Goal: Information Seeking & Learning: Learn about a topic

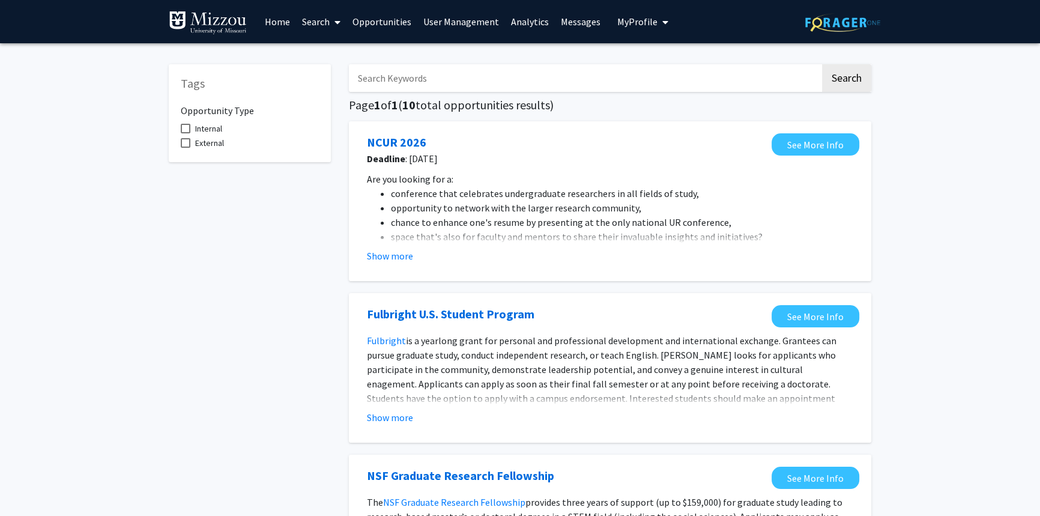
click at [636, 22] on span "My Profile" at bounding box center [637, 22] width 40 height 12
click at [659, 59] on span "[PERSON_NAME]" at bounding box center [691, 55] width 73 height 13
click at [518, 20] on link "Analytics" at bounding box center [530, 22] width 50 height 42
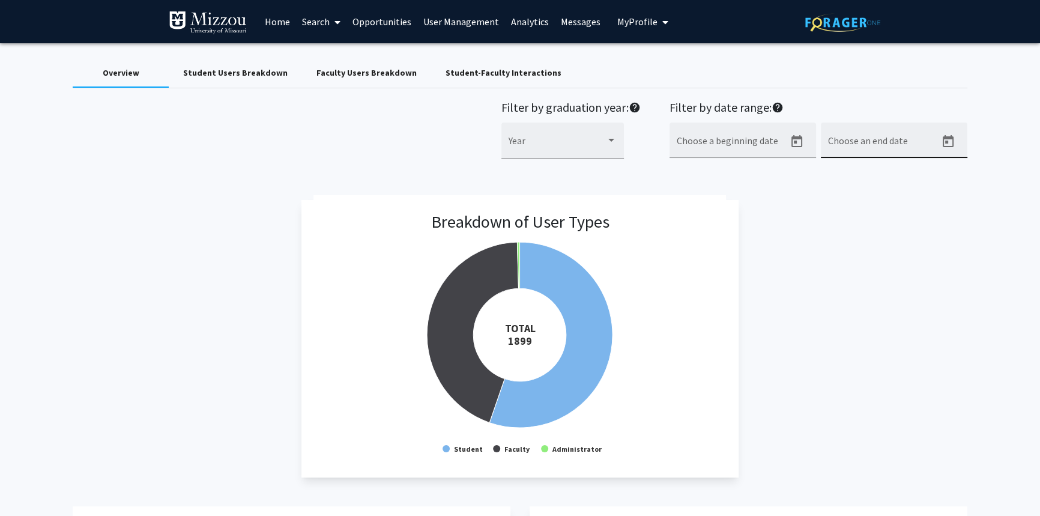
click at [846, 140] on input "Choose an end date" at bounding box center [882, 145] width 108 height 11
click at [944, 143] on icon "Open calendar" at bounding box center [948, 141] width 14 height 14
click at [932, 262] on div "9" at bounding box center [933, 260] width 22 height 22
type input "[DATE]"
click at [340, 74] on div "Faculty Users Breakdown" at bounding box center [366, 73] width 100 height 13
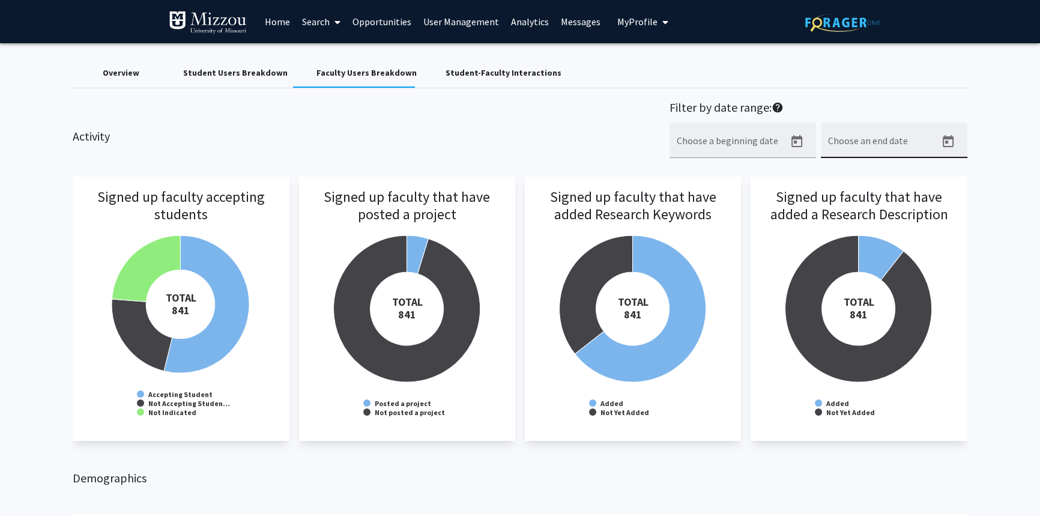
click at [944, 142] on icon "Open calendar" at bounding box center [947, 141] width 11 height 12
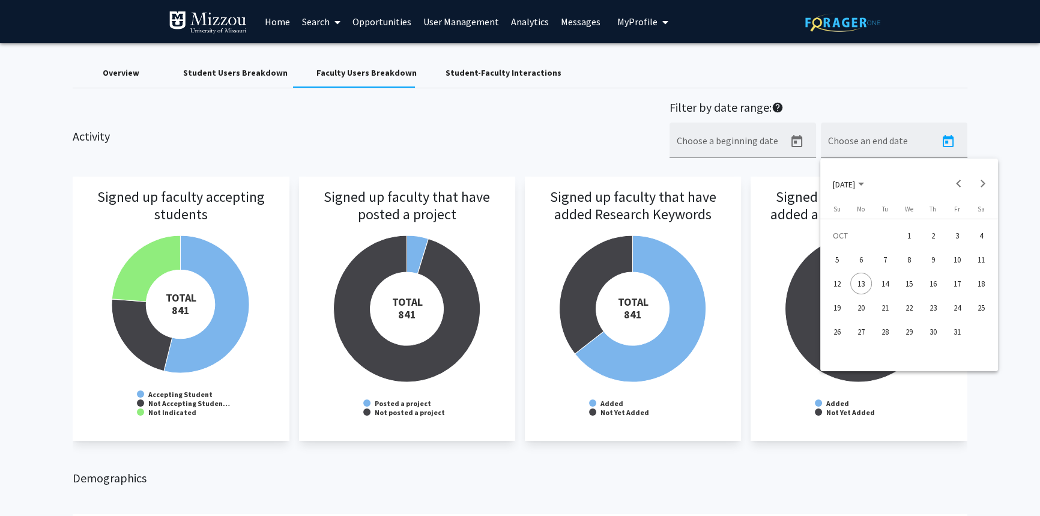
click at [933, 256] on div "9" at bounding box center [933, 260] width 22 height 22
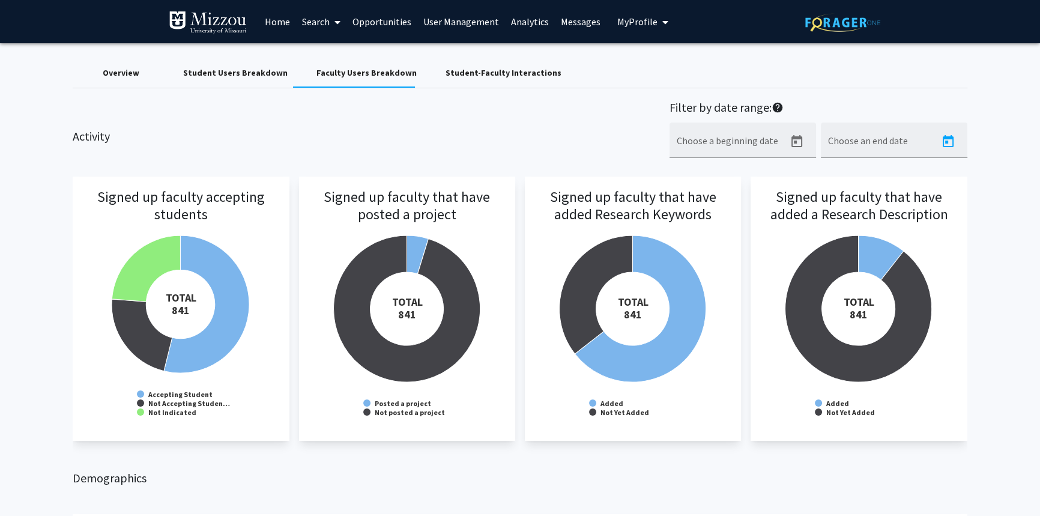
type input "[DATE]"
click at [270, 70] on div "Student Users Breakdown" at bounding box center [235, 73] width 104 height 13
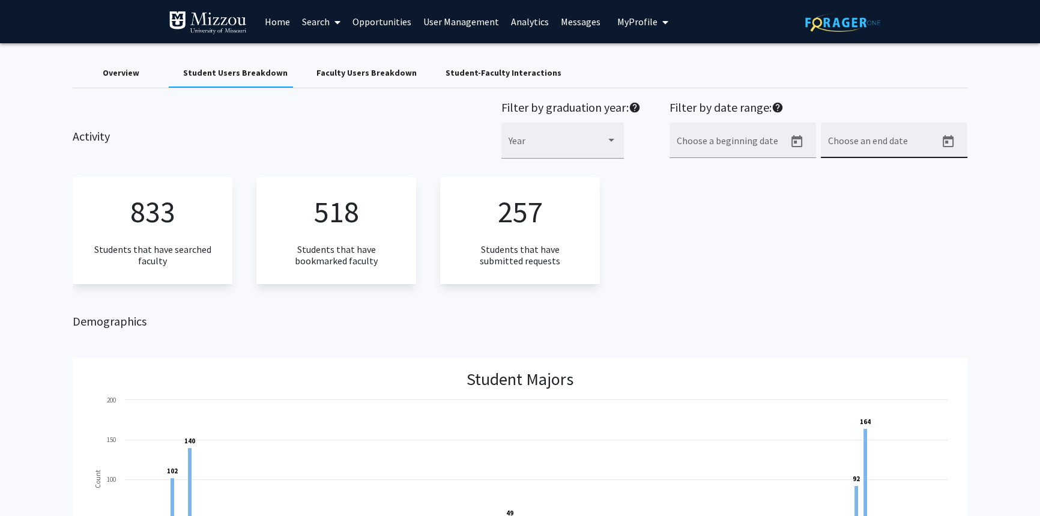
click at [941, 146] on icon "Open calendar" at bounding box center [948, 141] width 14 height 14
click at [936, 256] on div "9" at bounding box center [933, 260] width 22 height 22
type input "[DATE]"
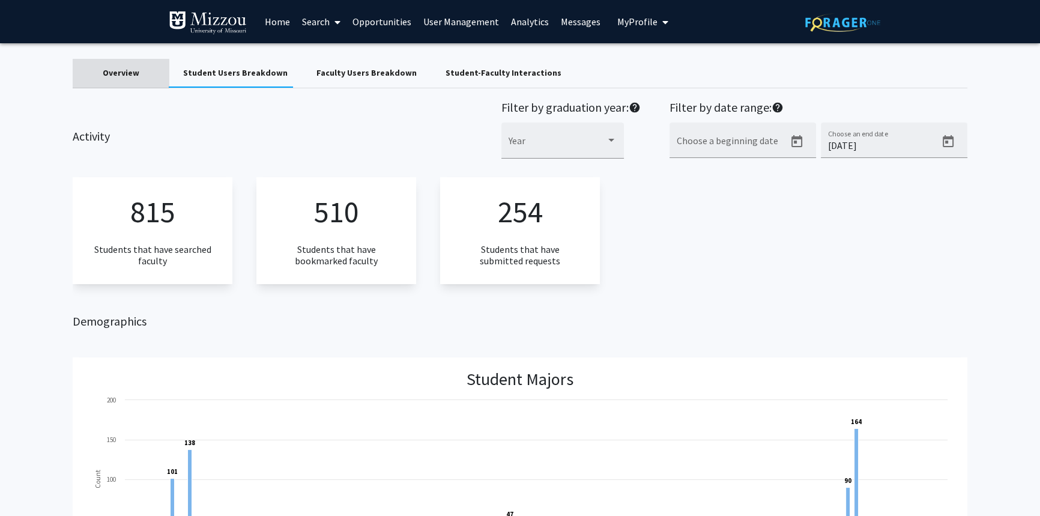
click at [135, 76] on div "Overview" at bounding box center [121, 73] width 37 height 13
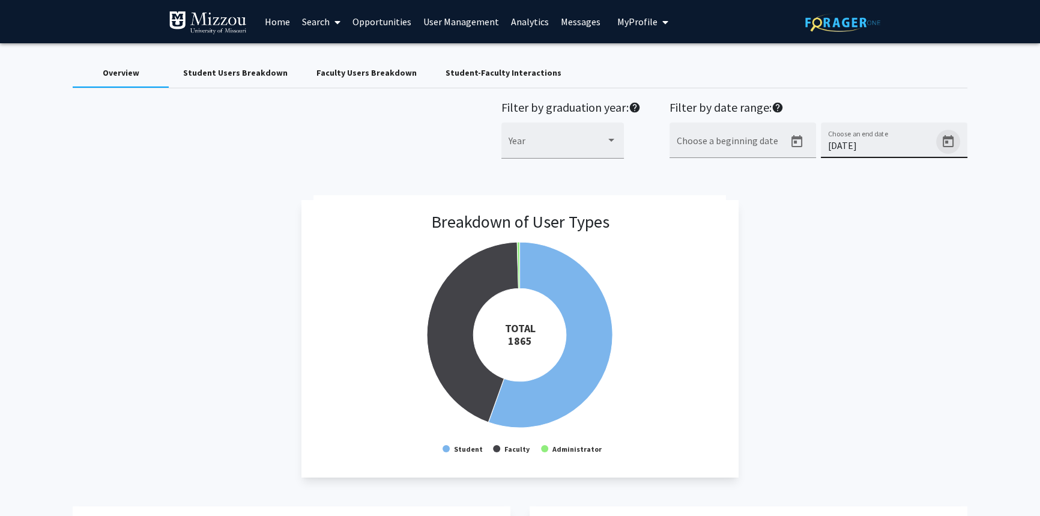
click at [948, 143] on icon "Open calendar" at bounding box center [948, 141] width 14 height 14
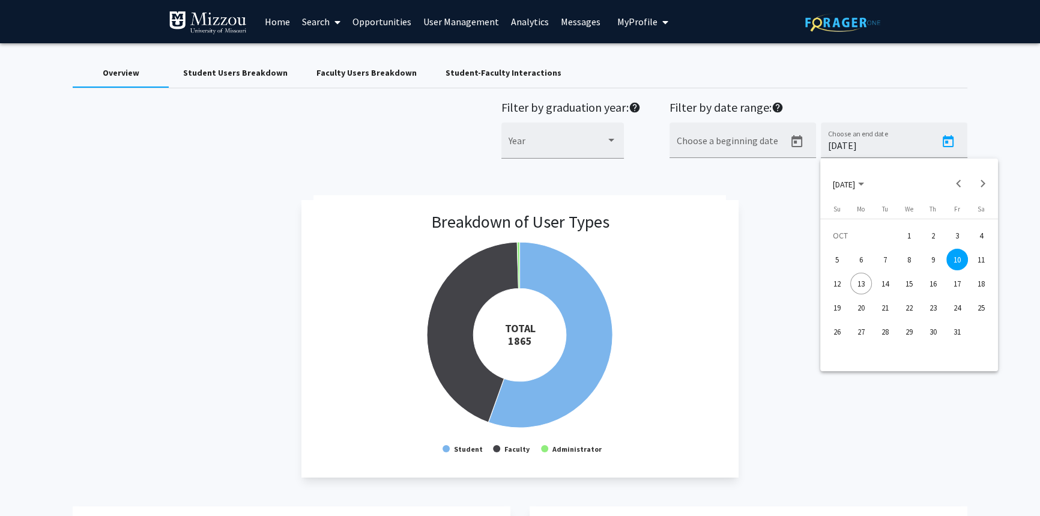
click at [934, 259] on div "9" at bounding box center [933, 260] width 22 height 22
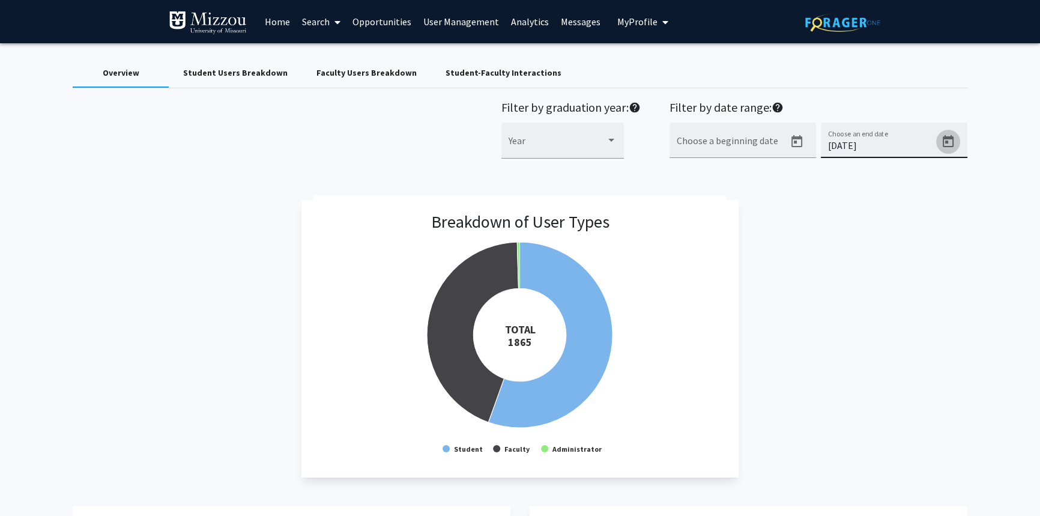
click at [947, 141] on icon "Open calendar" at bounding box center [948, 141] width 14 height 14
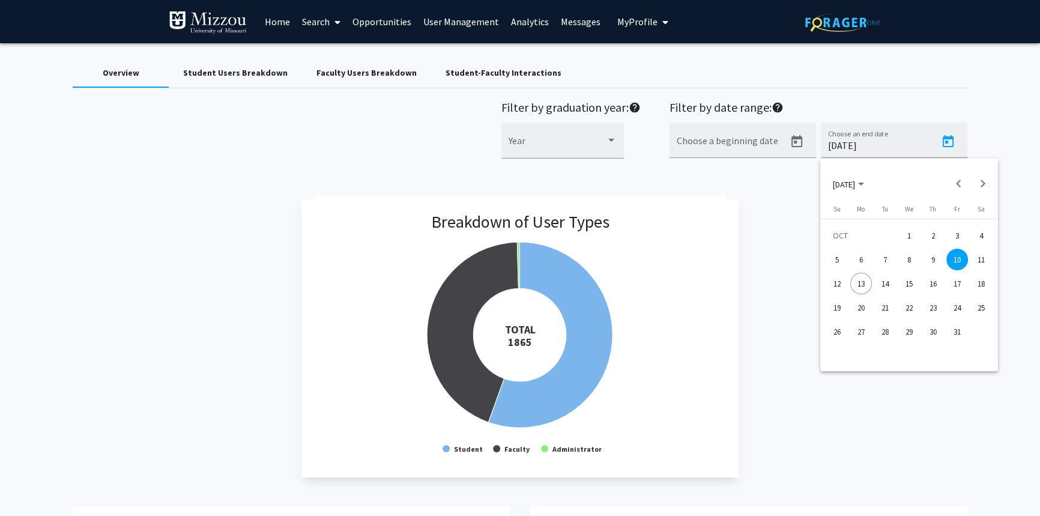
click at [930, 263] on div "9" at bounding box center [933, 260] width 22 height 22
type input "[DATE]"
click at [930, 263] on div "Breakdown of User Types Created with Highcharts 9.3.3 TOTAL ​ 1865 Student Facu…" at bounding box center [520, 338] width 894 height 277
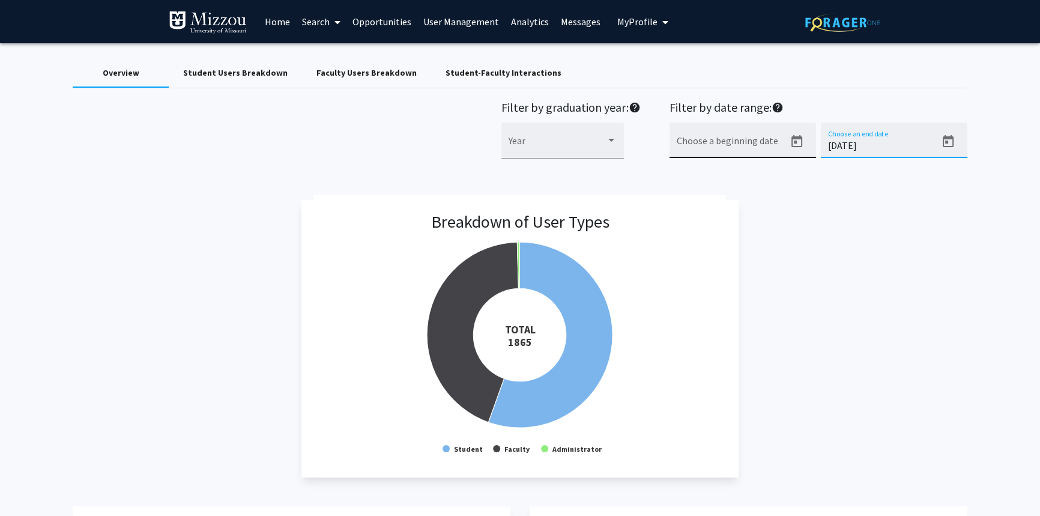
drag, startPoint x: 902, startPoint y: 145, endPoint x: 723, endPoint y: 139, distance: 178.4
click at [723, 139] on div "Filter by date range: help Choose a beginning date [DATE] Choose an end date" at bounding box center [818, 135] width 298 height 71
click at [876, 289] on div "Breakdown of User Types Created with Highcharts 9.3.3 TOTAL ​ 1899 Student Facu…" at bounding box center [520, 338] width 894 height 277
click at [858, 141] on input "Choose an end date" at bounding box center [882, 145] width 108 height 11
click at [948, 136] on icon "Open calendar" at bounding box center [947, 141] width 11 height 12
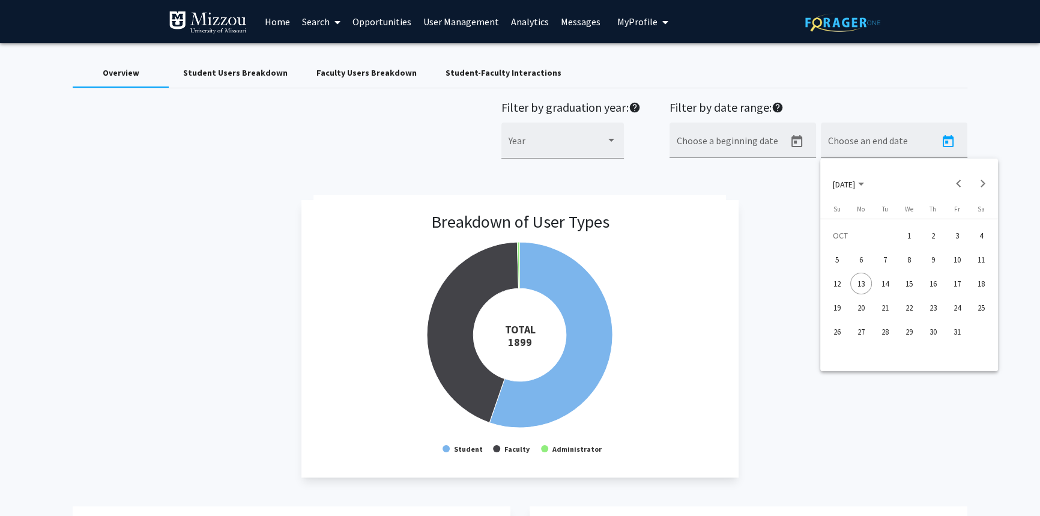
click at [929, 261] on div "9" at bounding box center [933, 260] width 22 height 22
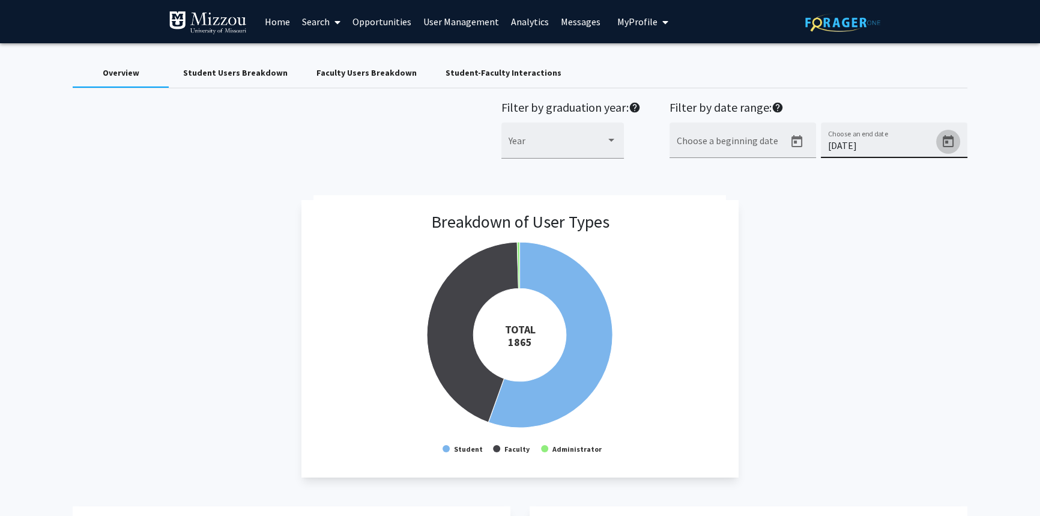
click at [941, 144] on icon "Open calendar" at bounding box center [948, 141] width 14 height 14
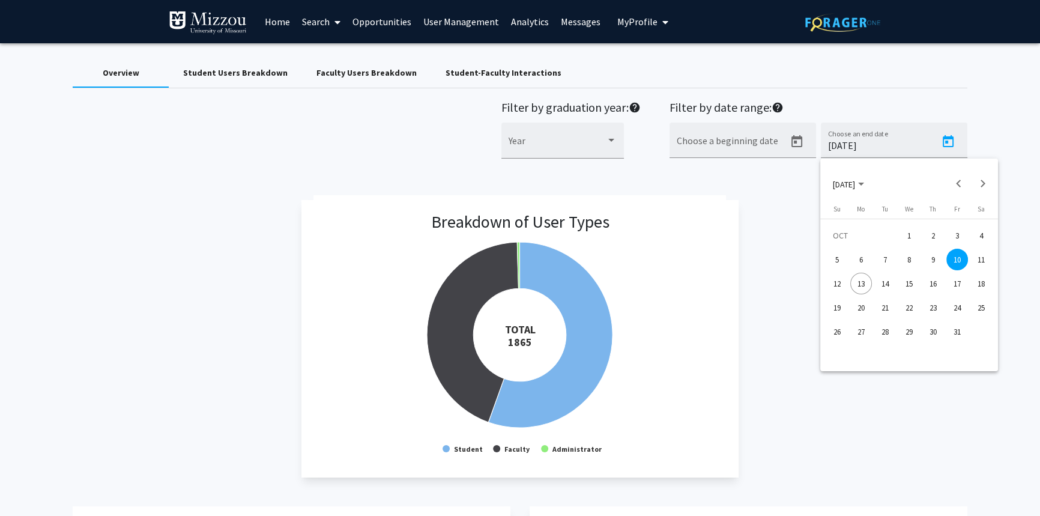
click at [906, 256] on div "8" at bounding box center [909, 260] width 22 height 22
type input "[DATE]"
click at [268, 73] on div "Student Users Breakdown" at bounding box center [235, 73] width 104 height 13
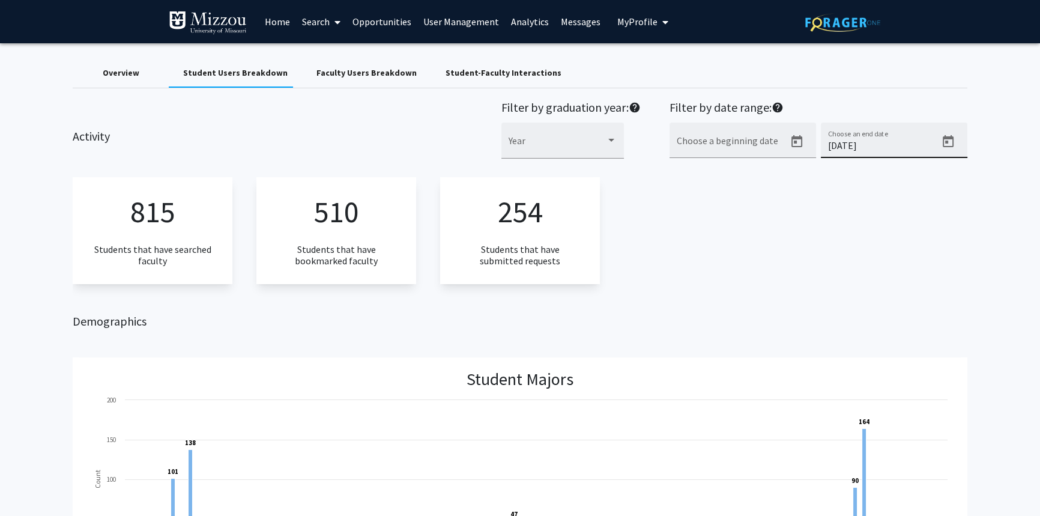
click at [947, 142] on icon "Open calendar" at bounding box center [948, 141] width 14 height 14
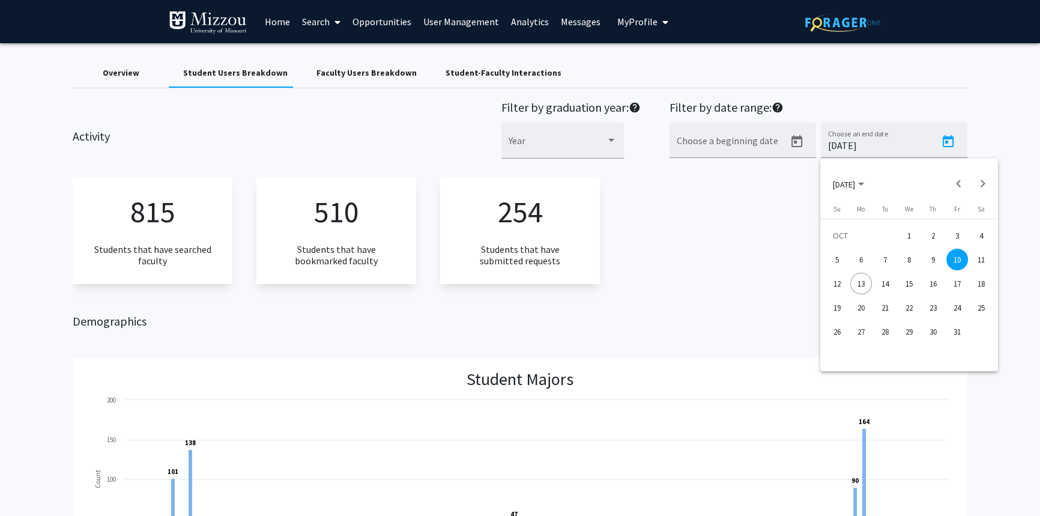
click at [909, 261] on div "8" at bounding box center [909, 260] width 22 height 22
type input "[DATE]"
click at [839, 242] on div "803 Students that have searched faculty 505 Students that have bookmarked facul…" at bounding box center [520, 230] width 894 height 106
click at [129, 73] on div "Overview" at bounding box center [121, 73] width 37 height 13
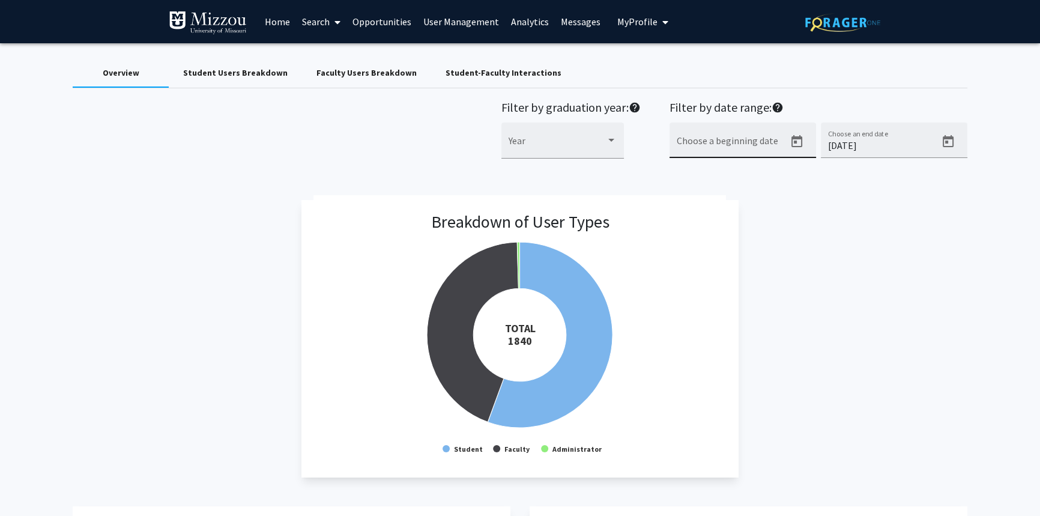
click at [764, 137] on div "Choose a beginning date" at bounding box center [730, 144] width 108 height 28
click at [797, 139] on icon "Open calendar" at bounding box center [796, 141] width 14 height 14
click at [684, 261] on div "5" at bounding box center [686, 260] width 22 height 22
type input "[DATE]"
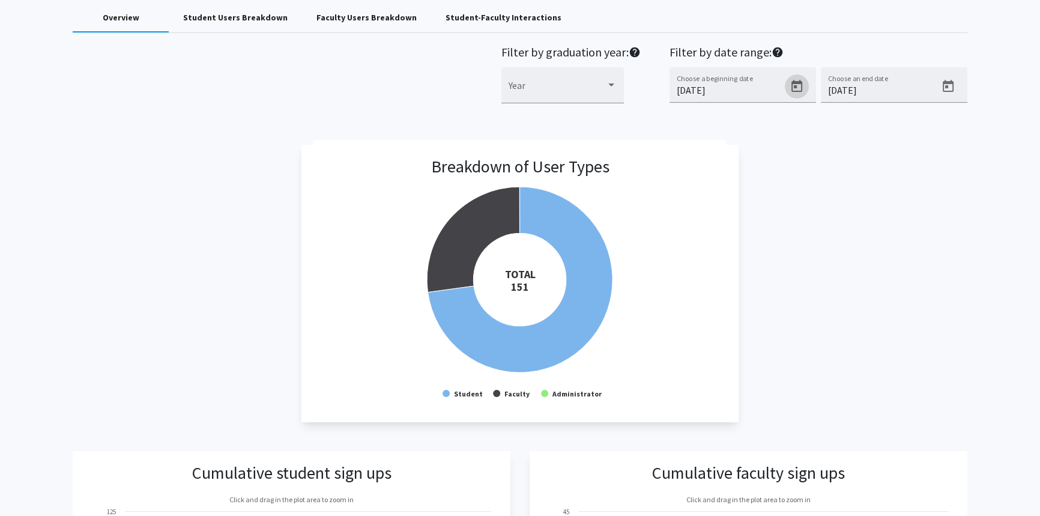
scroll to position [54, 0]
click at [944, 85] on icon "Open calendar" at bounding box center [947, 87] width 11 height 12
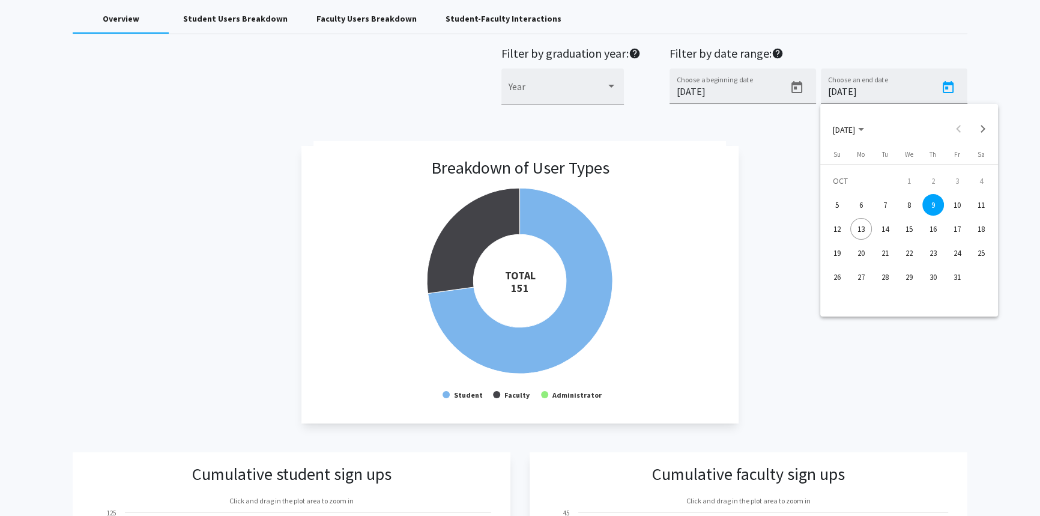
click at [983, 202] on div "11" at bounding box center [981, 205] width 22 height 22
type input "[DATE]"
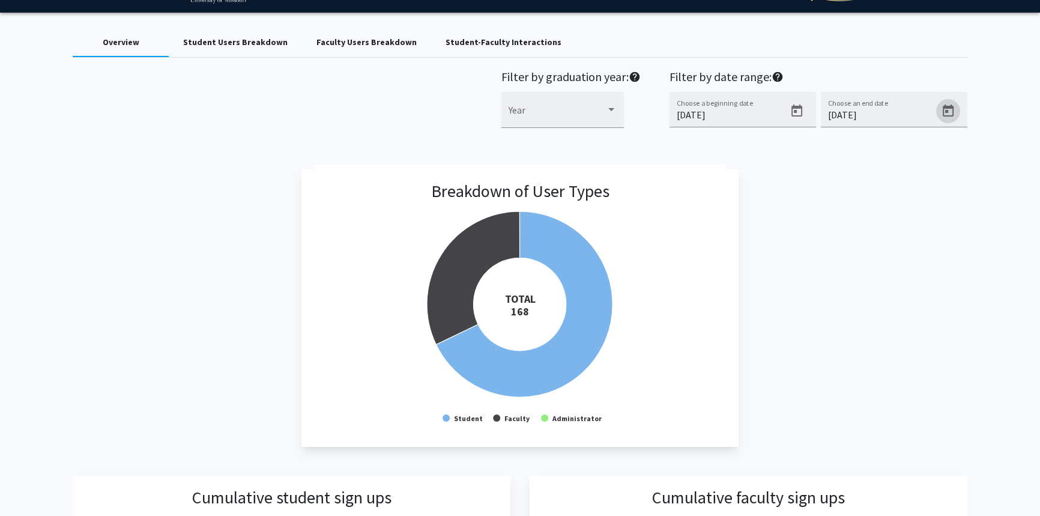
scroll to position [0, 0]
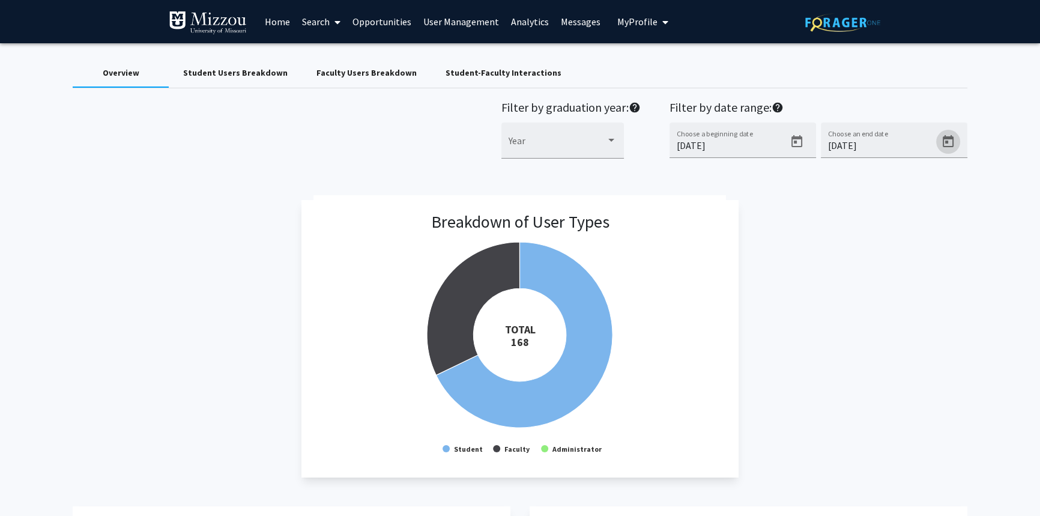
click at [310, 22] on link "Search" at bounding box center [321, 22] width 50 height 42
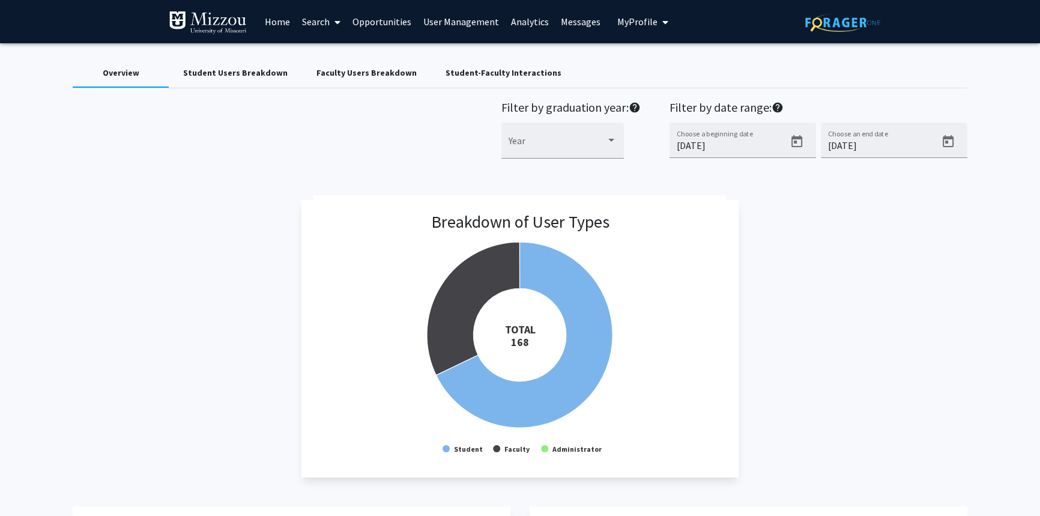
click at [642, 20] on span "My Profile" at bounding box center [637, 22] width 40 height 12
click at [658, 52] on span "[PERSON_NAME]" at bounding box center [691, 55] width 73 height 13
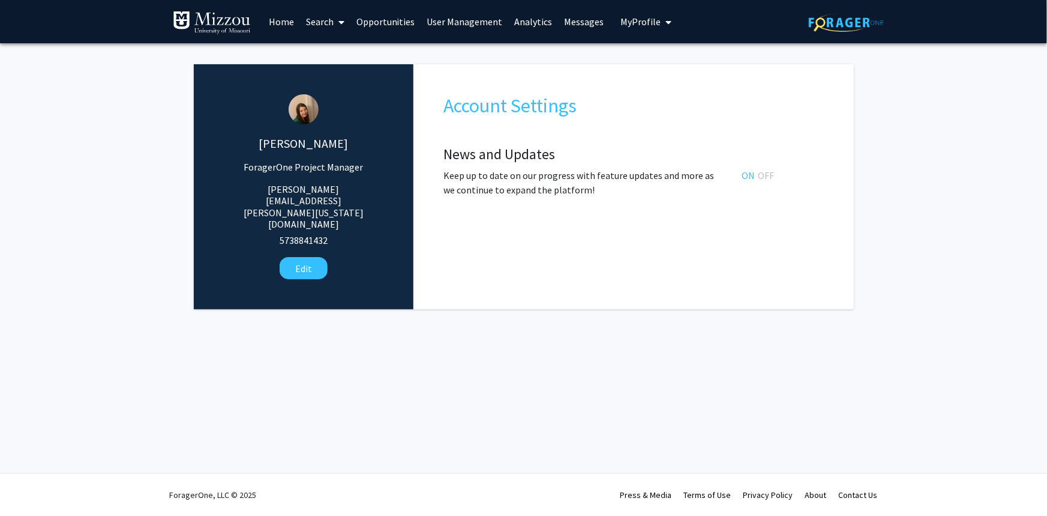
click at [465, 22] on link "User Management" at bounding box center [465, 22] width 88 height 42
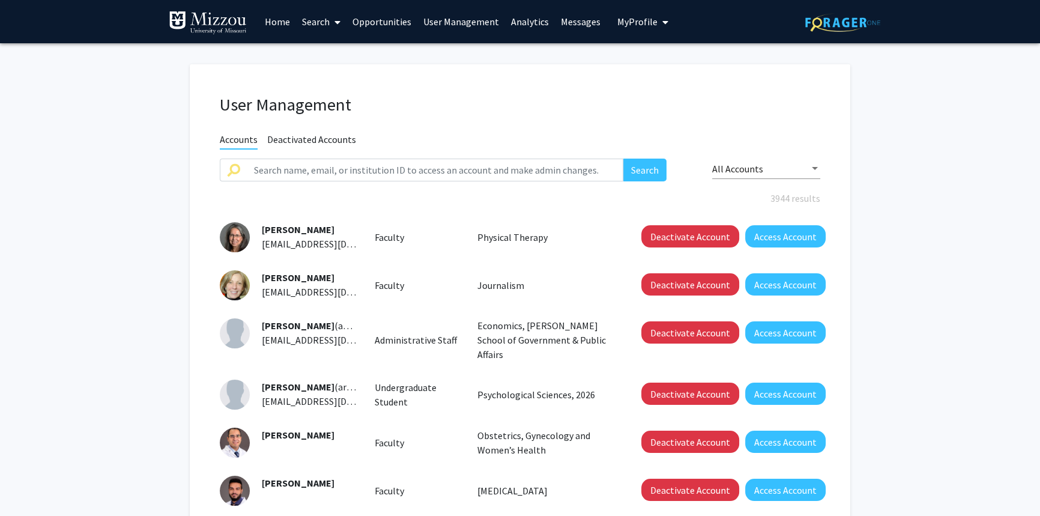
click at [954, 142] on fg-user-management "User Management Accounts Deactivated Accounts Search All Accounts 3944 results …" at bounding box center [520, 424] width 1040 height 763
click at [526, 23] on link "Analytics" at bounding box center [530, 22] width 50 height 42
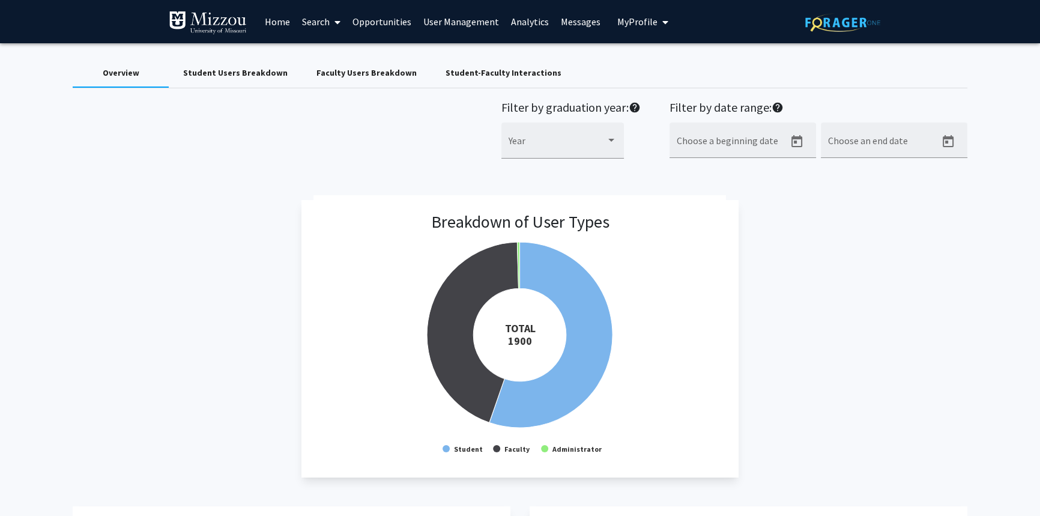
click at [116, 279] on div "Breakdown of User Types Created with Highcharts 9.3.3 TOTAL ​ 1900 Student Facu…" at bounding box center [520, 338] width 894 height 277
click at [451, 23] on link "User Management" at bounding box center [461, 22] width 88 height 42
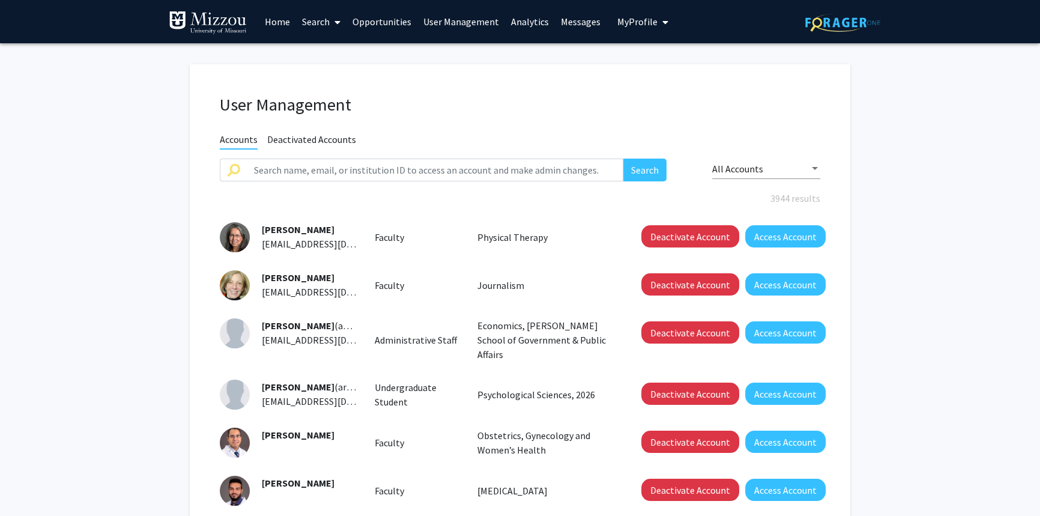
click at [116, 78] on fg-user-management "User Management Accounts Deactivated Accounts Search All Accounts 3944 results …" at bounding box center [520, 424] width 1040 height 763
